Goal: Task Accomplishment & Management: Use online tool/utility

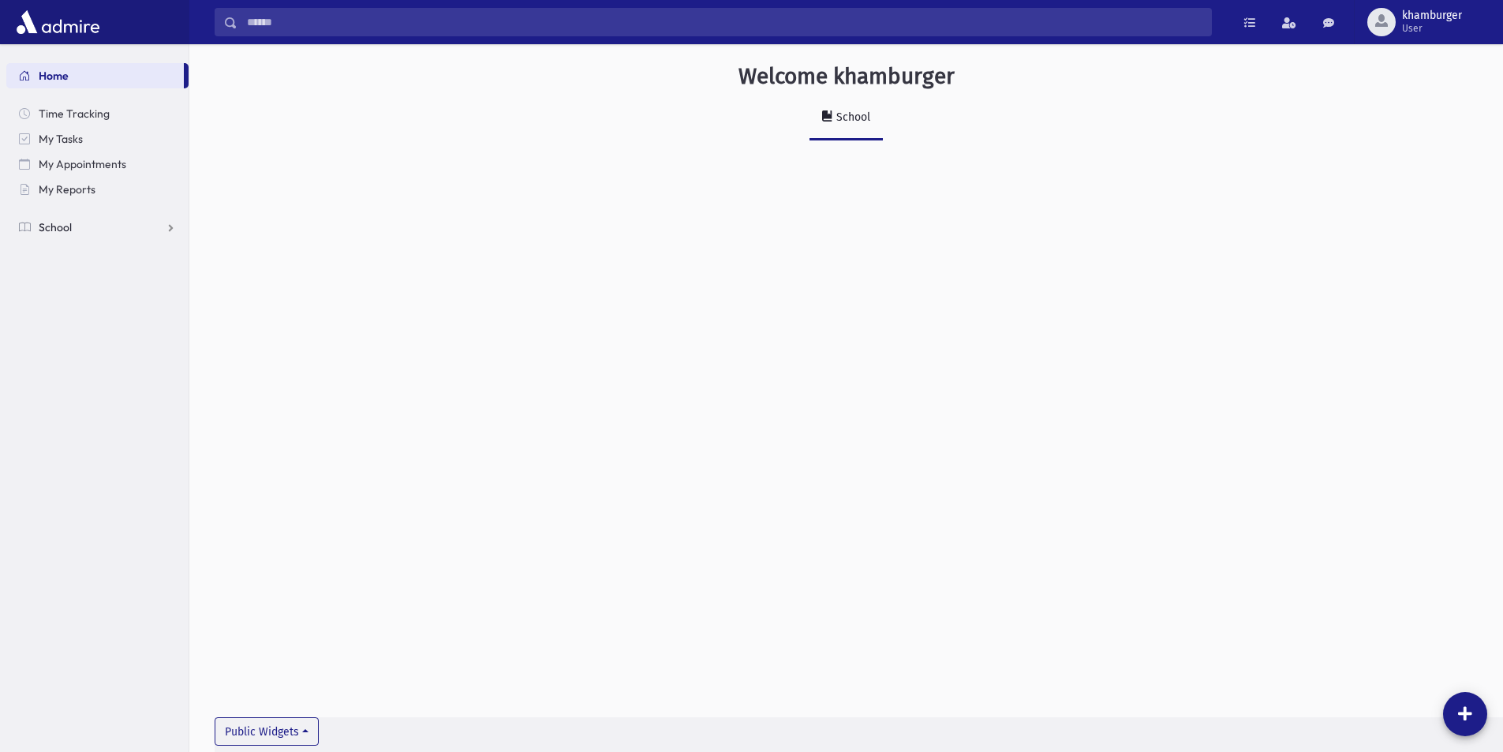
click at [95, 224] on link "School" at bounding box center [97, 227] width 182 height 25
click at [84, 275] on span "Attendance" at bounding box center [76, 278] width 58 height 14
click at [96, 297] on link "Entry" at bounding box center [97, 302] width 182 height 25
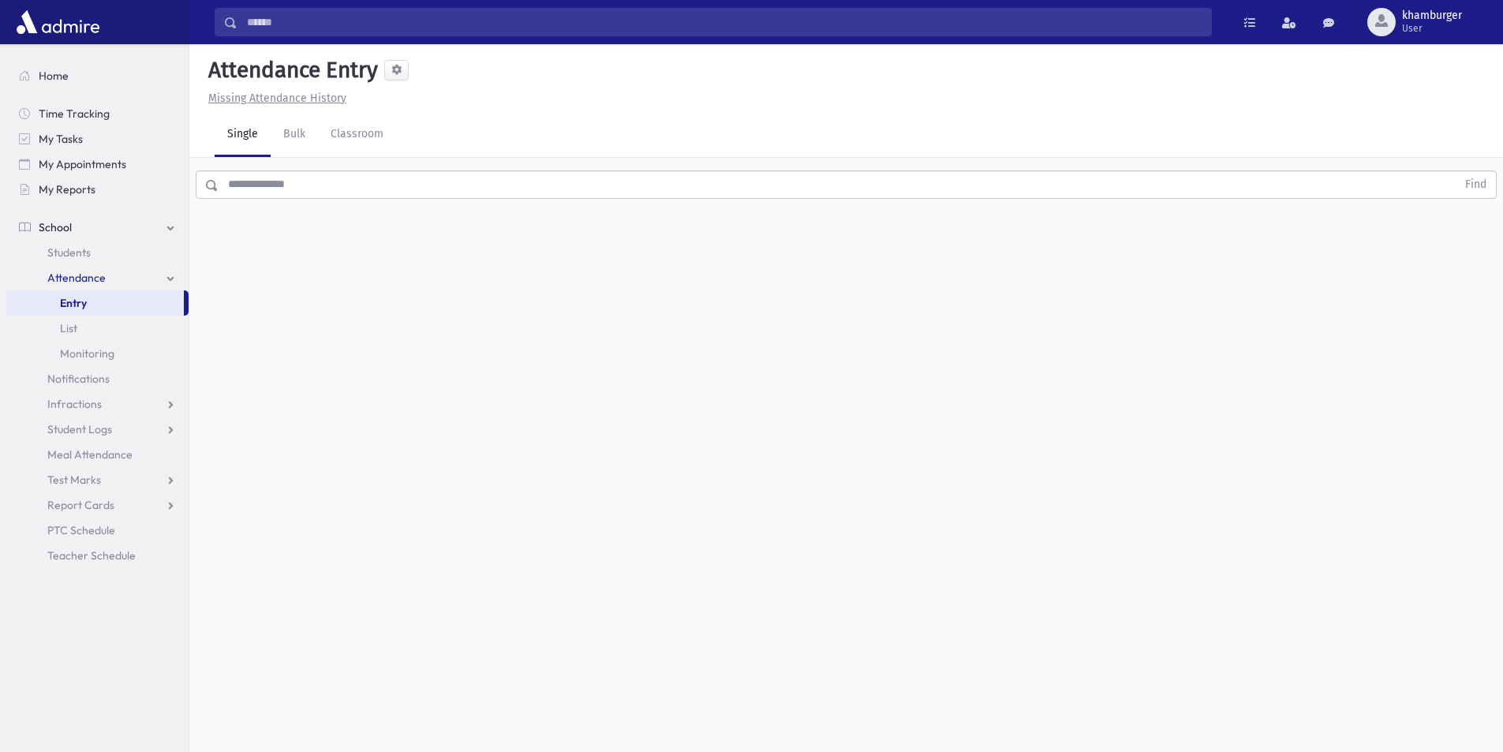
click at [351, 187] on input "text" at bounding box center [838, 184] width 1238 height 28
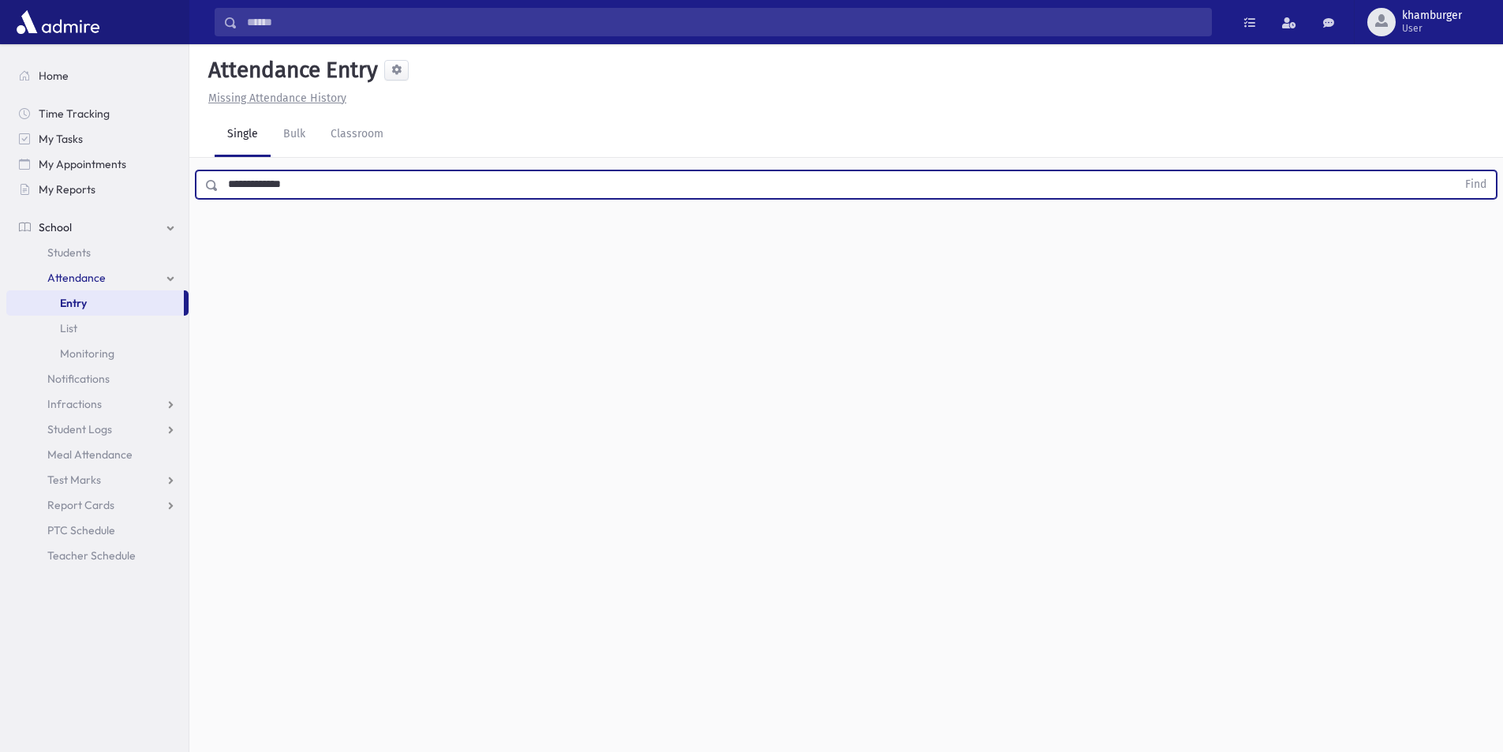
drag, startPoint x: 335, startPoint y: 189, endPoint x: 290, endPoint y: 225, distance: 57.3
click at [102, 136] on div "Search Results Students" at bounding box center [751, 393] width 1503 height 787
type input "********"
click at [1456, 171] on button "Find" at bounding box center [1476, 184] width 40 height 27
